Goal: Task Accomplishment & Management: Manage account settings

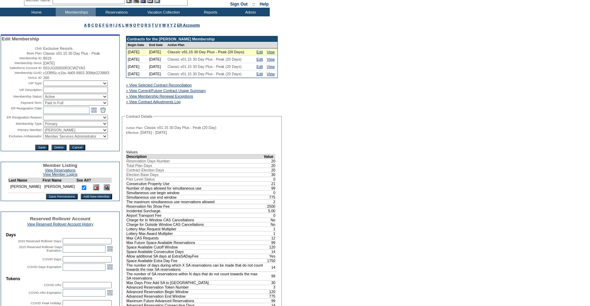
scroll to position [36, 0]
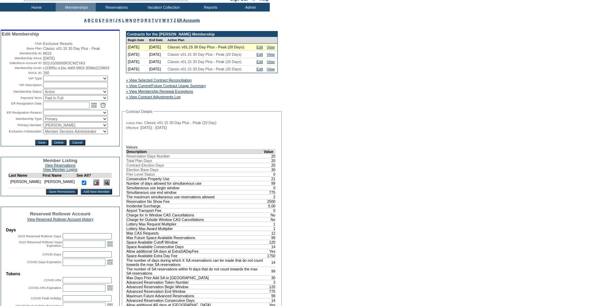
click at [89, 134] on select "IT Group Admin [PERSON_NAME] [PERSON_NAME] Team Accounting (MSM) [PERSON_NAME] …" at bounding box center [75, 132] width 65 height 6
select select "60631"
click at [43, 134] on select "IT Group Admin Alma Smith Peter Dawson Team Accounting (MSM) Stephanie Simons S…" at bounding box center [75, 132] width 65 height 6
click at [45, 145] on input "Save" at bounding box center [41, 143] width 13 height 6
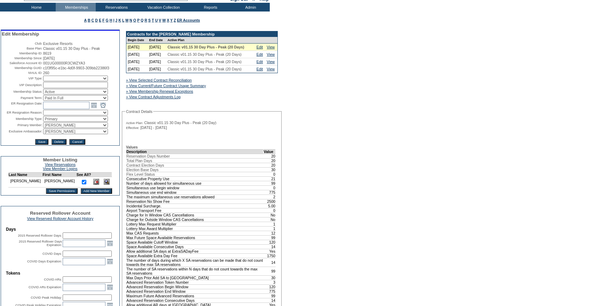
click at [260, 51] on td "Edit" at bounding box center [260, 47] width 10 height 7
click at [260, 49] on link "Edit" at bounding box center [260, 47] width 6 height 4
